Goal: Task Accomplishment & Management: Use online tool/utility

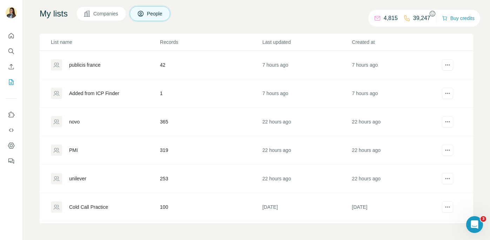
click at [430, 15] on icon "button" at bounding box center [432, 13] width 7 height 7
click at [10, 49] on icon "Search" at bounding box center [11, 51] width 7 height 7
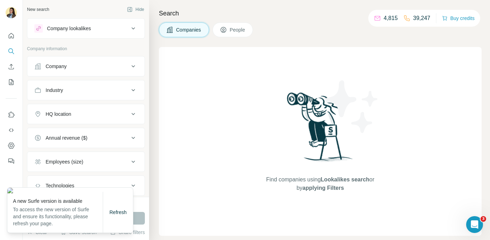
click at [85, 66] on div "Company" at bounding box center [81, 66] width 95 height 7
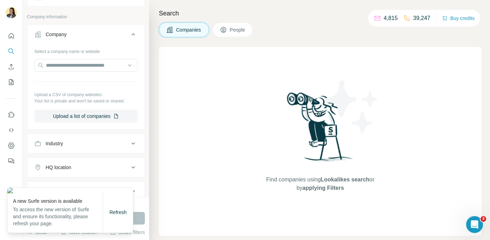
scroll to position [20, 0]
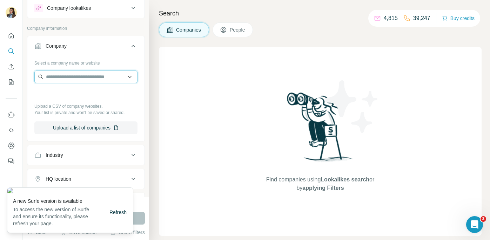
click at [87, 80] on input "text" at bounding box center [85, 77] width 103 height 13
paste input "**********"
type input "**********"
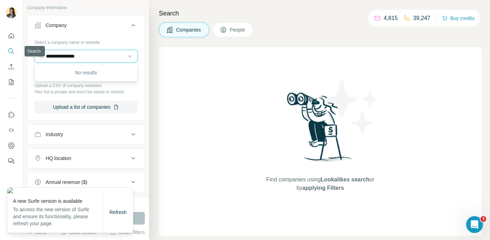
drag, startPoint x: 98, startPoint y: 58, endPoint x: 15, endPoint y: 47, distance: 82.8
click at [9, 52] on div "**********" at bounding box center [245, 120] width 490 height 240
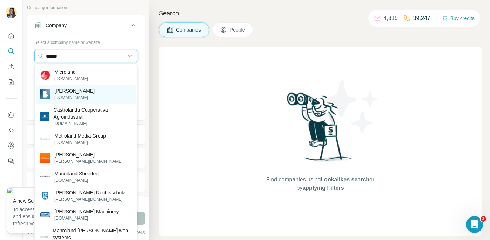
type input "******"
click at [79, 96] on p "[DOMAIN_NAME]" at bounding box center [74, 97] width 40 height 6
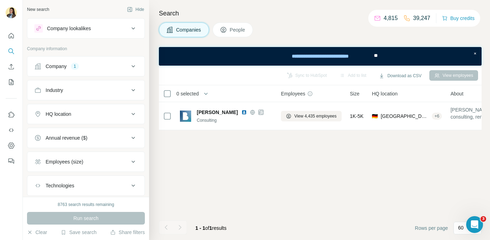
click at [241, 33] on span "People" at bounding box center [238, 29] width 16 height 7
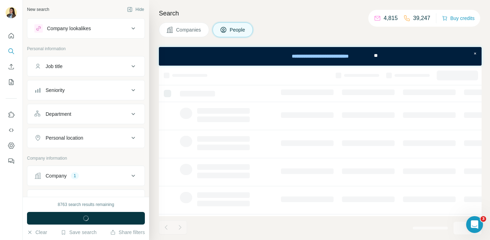
click at [85, 118] on button "Department" at bounding box center [85, 114] width 117 height 17
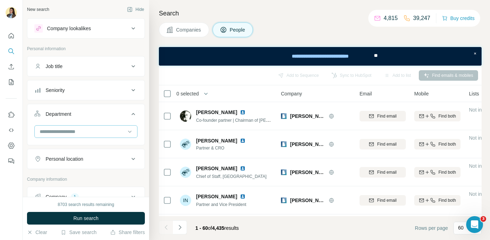
click at [100, 132] on input at bounding box center [82, 132] width 87 height 8
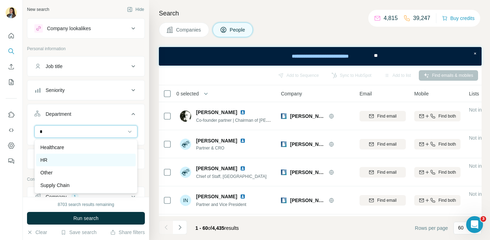
type input "*"
click at [82, 162] on div "HR" at bounding box center [85, 159] width 91 height 7
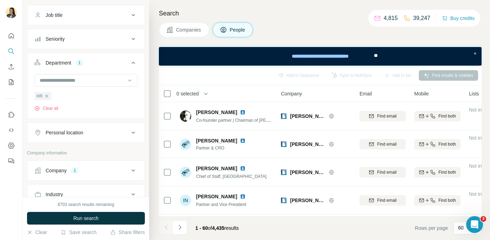
scroll to position [55, 0]
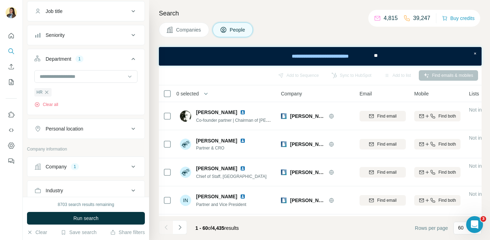
click at [83, 130] on div "Personal location" at bounding box center [65, 128] width 38 height 7
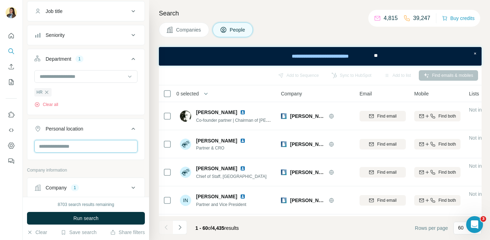
click at [74, 151] on input "text" at bounding box center [85, 146] width 103 height 13
type input "****"
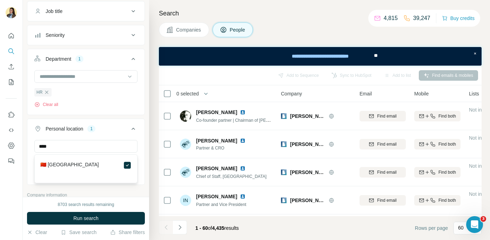
click at [121, 218] on button "Run search" at bounding box center [86, 218] width 118 height 13
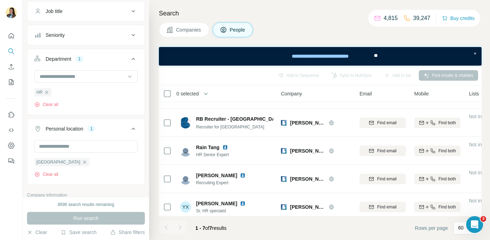
scroll to position [82, 0]
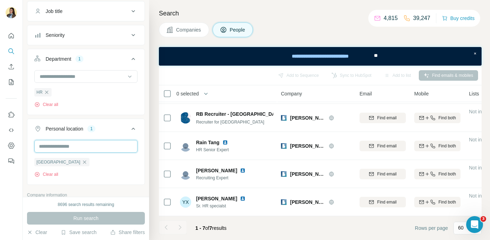
click at [108, 151] on input "text" at bounding box center [85, 146] width 103 height 13
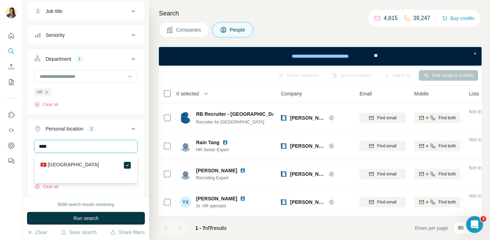
click at [99, 147] on input "****" at bounding box center [85, 146] width 103 height 13
type input "*"
drag, startPoint x: 65, startPoint y: 148, endPoint x: 17, endPoint y: 148, distance: 48.1
click at [18, 148] on div "New search Hide Company lookalikes Personal information Job title Seniority Dep…" at bounding box center [245, 120] width 490 height 240
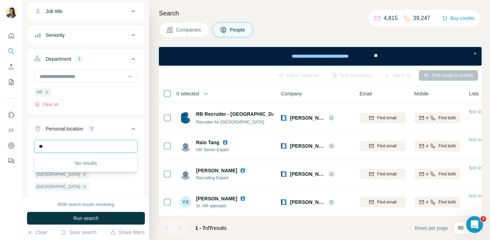
type input "*"
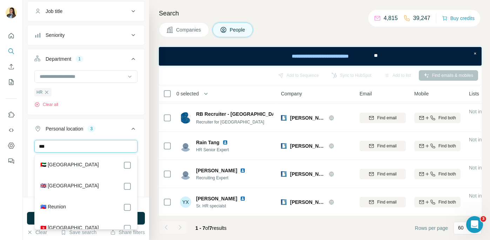
scroll to position [10, 0]
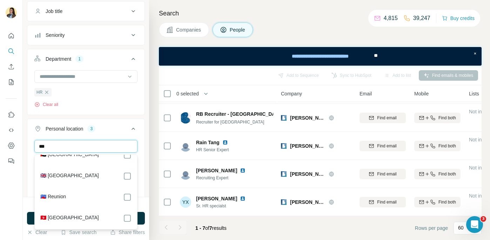
type input "***"
click at [121, 131] on div "Personal location 4" at bounding box center [81, 128] width 95 height 7
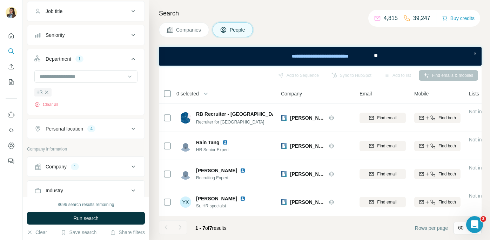
scroll to position [63, 0]
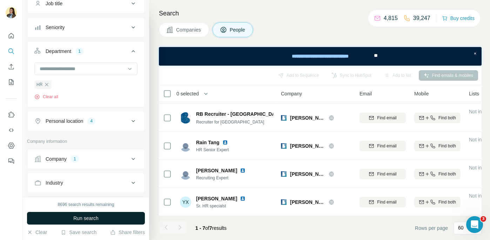
click at [108, 216] on button "Run search" at bounding box center [86, 218] width 118 height 13
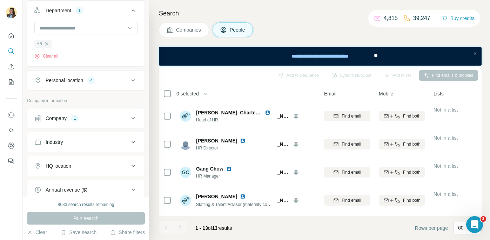
scroll to position [0, 0]
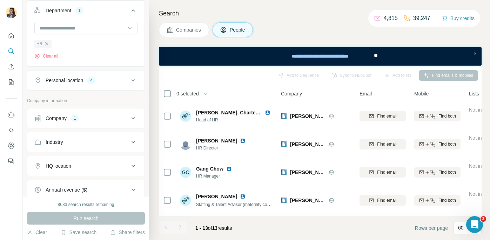
click at [190, 95] on span "0 selected" at bounding box center [187, 93] width 22 height 7
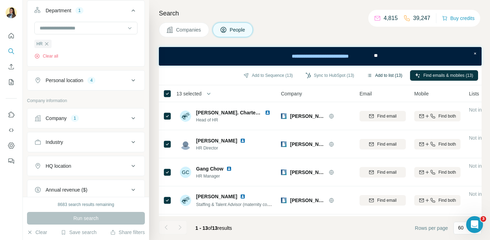
click at [384, 76] on button "Add to list (13)" at bounding box center [384, 75] width 45 height 11
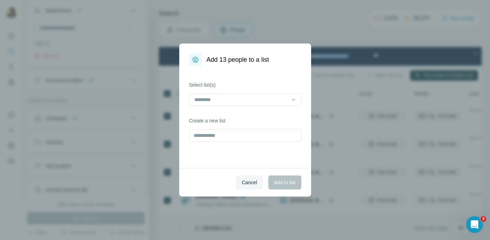
click at [228, 143] on div "Select list(s) Create a new list" at bounding box center [245, 117] width 132 height 102
click at [227, 139] on input "text" at bounding box center [245, 135] width 112 height 13
click at [225, 136] on input "text" at bounding box center [245, 135] width 112 height 13
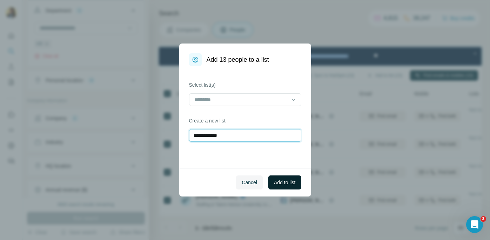
type input "**********"
click at [289, 185] on span "Add to list" at bounding box center [284, 182] width 21 height 7
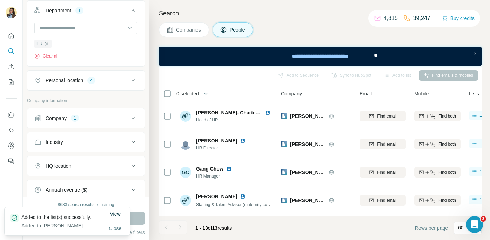
click at [118, 211] on span "View" at bounding box center [115, 214] width 11 height 6
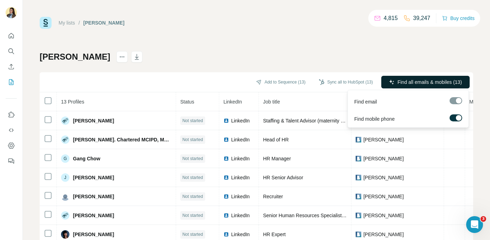
click at [411, 77] on button "Find all emails & mobiles (13)" at bounding box center [425, 82] width 88 height 13
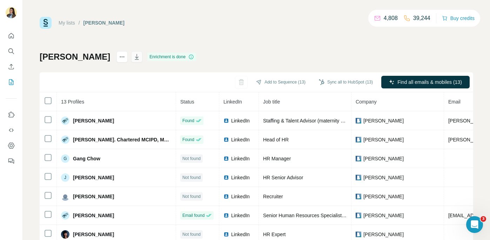
click at [133, 56] on icon "button" at bounding box center [136, 56] width 7 height 7
click at [11, 54] on icon "Search" at bounding box center [11, 51] width 7 height 7
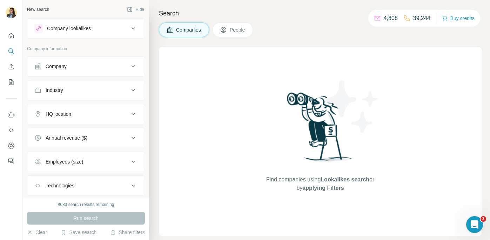
click at [90, 66] on div "Company" at bounding box center [81, 66] width 95 height 7
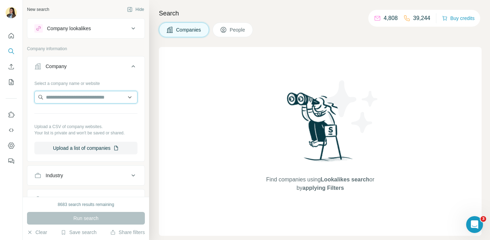
click at [85, 101] on input "text" at bounding box center [85, 97] width 103 height 13
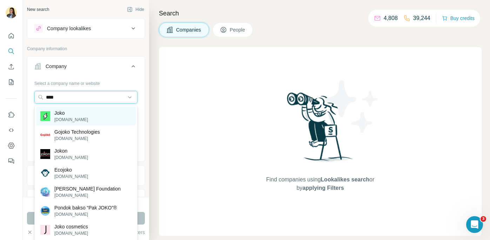
type input "****"
click at [106, 115] on div "[PERSON_NAME][DOMAIN_NAME]" at bounding box center [86, 116] width 100 height 19
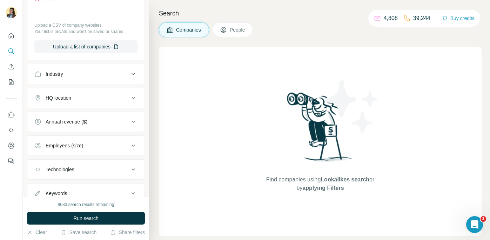
scroll to position [152, 0]
